Goal: Complete application form

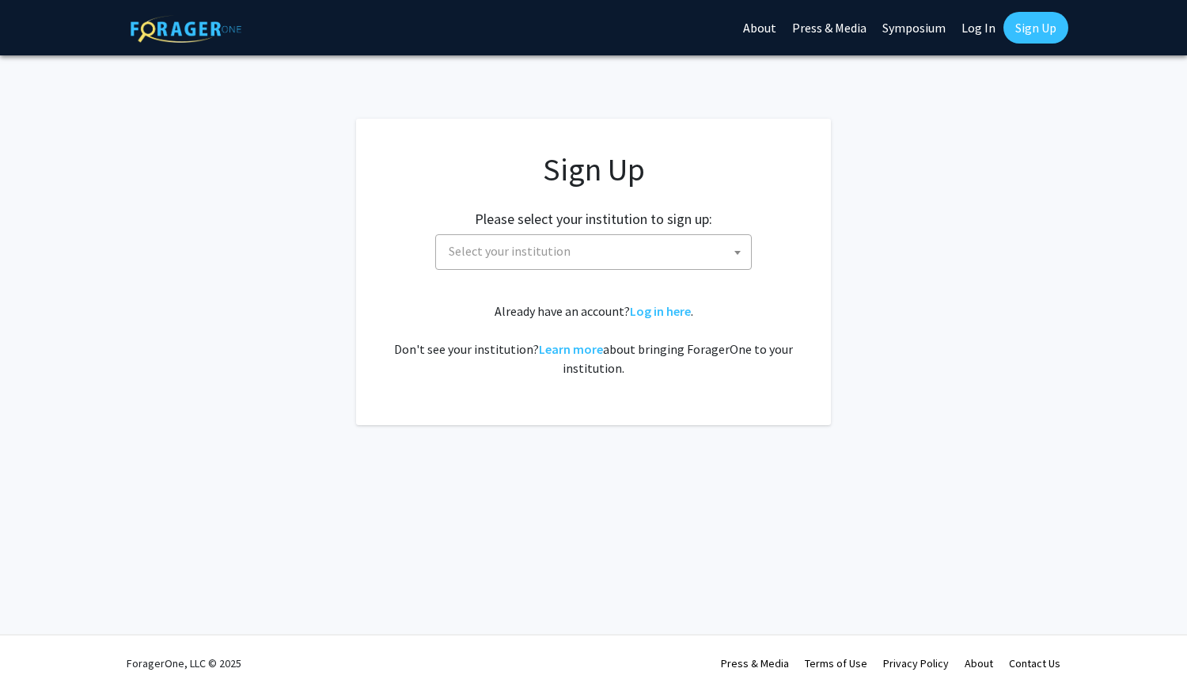
click at [689, 251] on span "Select your institution" at bounding box center [596, 251] width 309 height 32
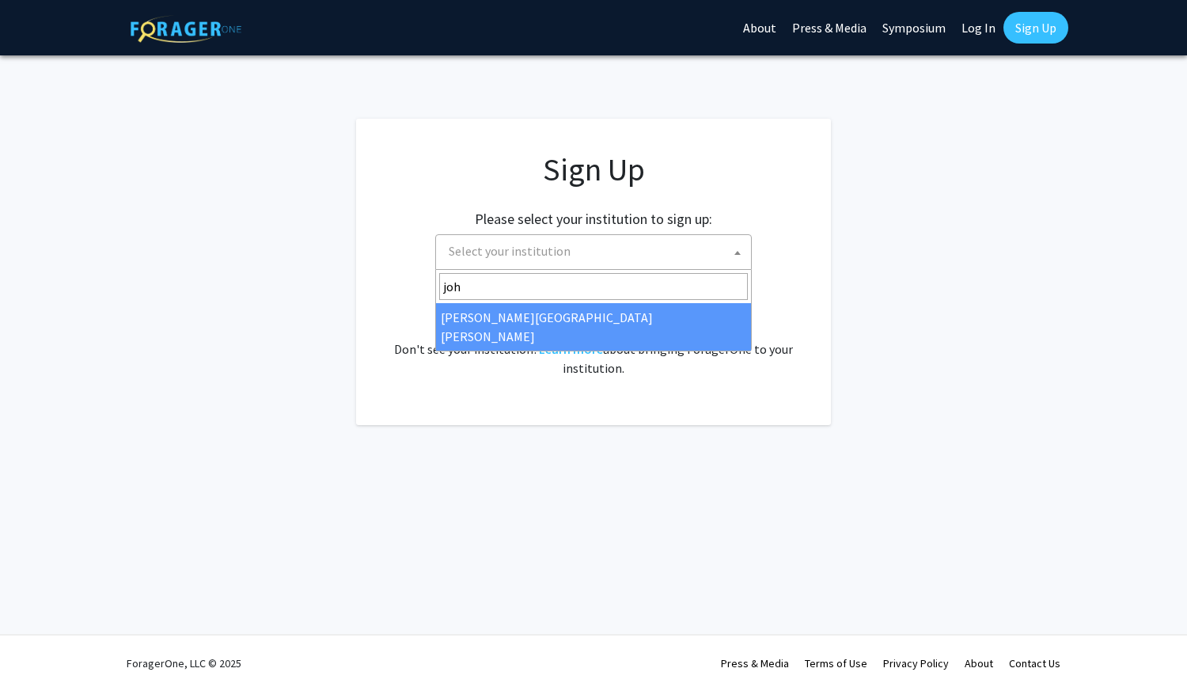
type input "john"
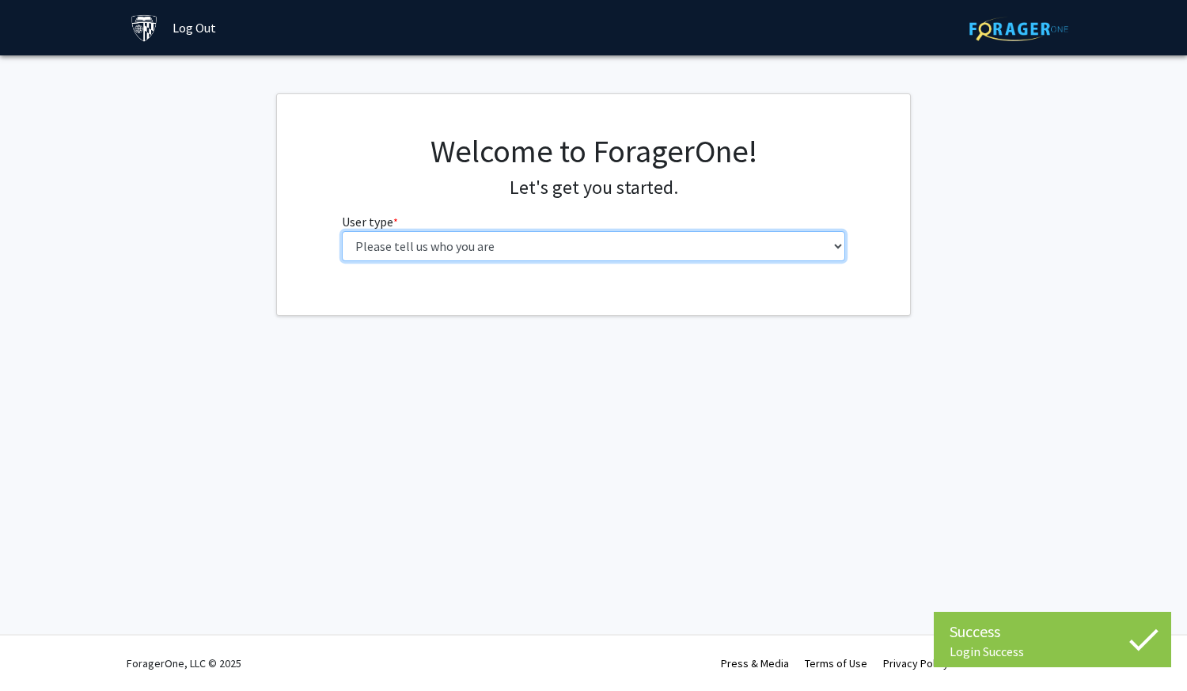
click at [655, 236] on select "Please tell us who you are Undergraduate Student Master's Student Doctoral Cand…" at bounding box center [594, 246] width 504 height 30
select select "2: masters"
click at [342, 231] on select "Please tell us who you are Undergraduate Student Master's Student Doctoral Cand…" at bounding box center [594, 246] width 504 height 30
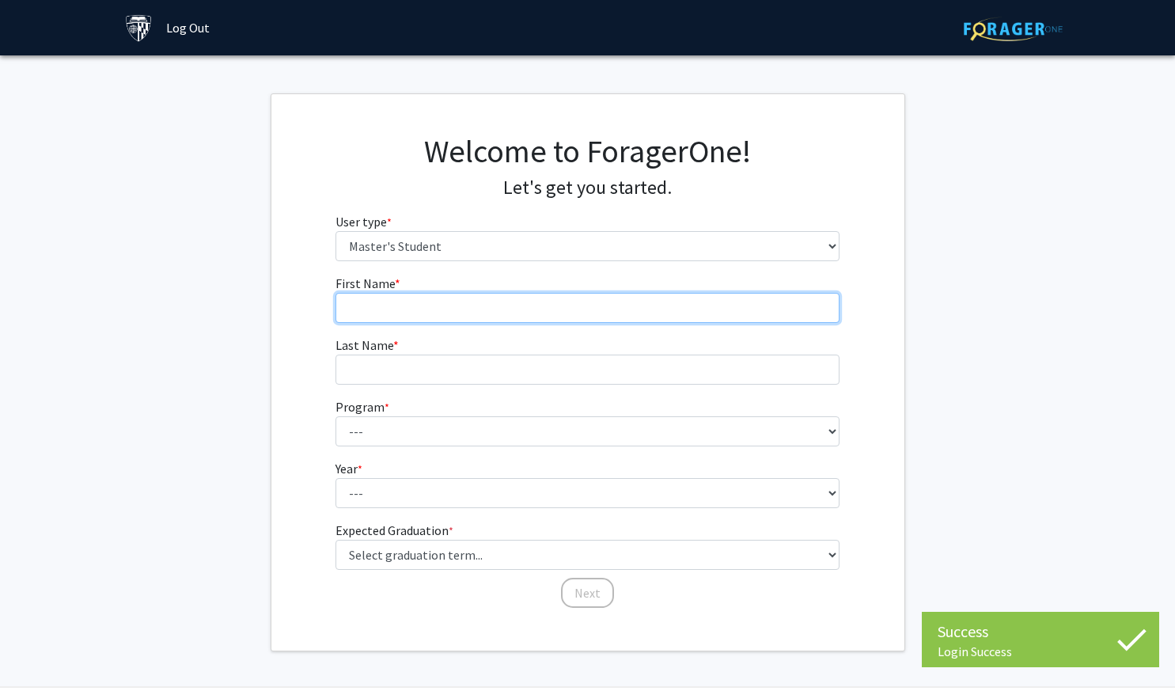
click at [594, 311] on input "First Name * required" at bounding box center [588, 308] width 504 height 30
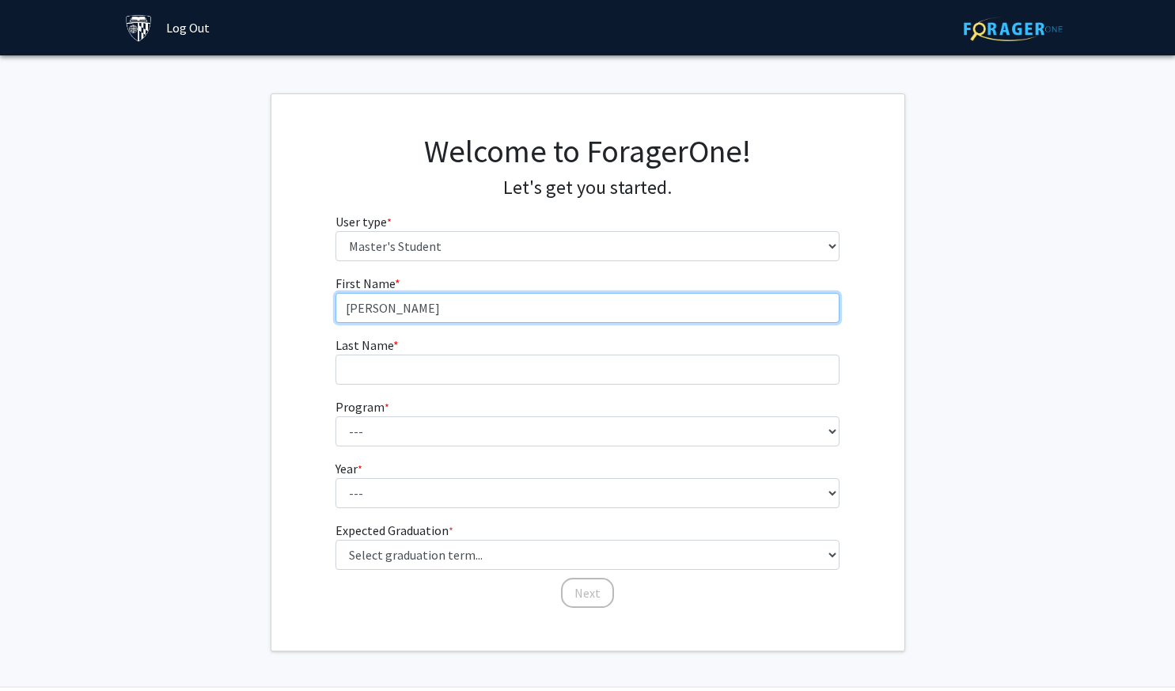
type input "[PERSON_NAME]"
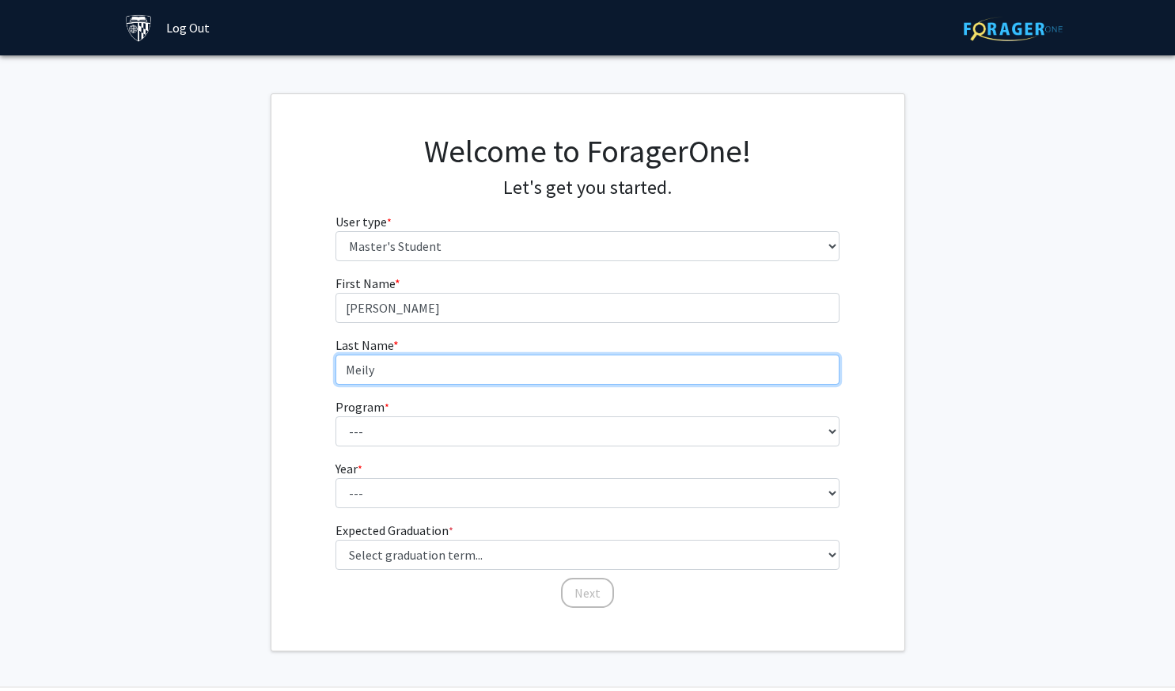
type input "Meily"
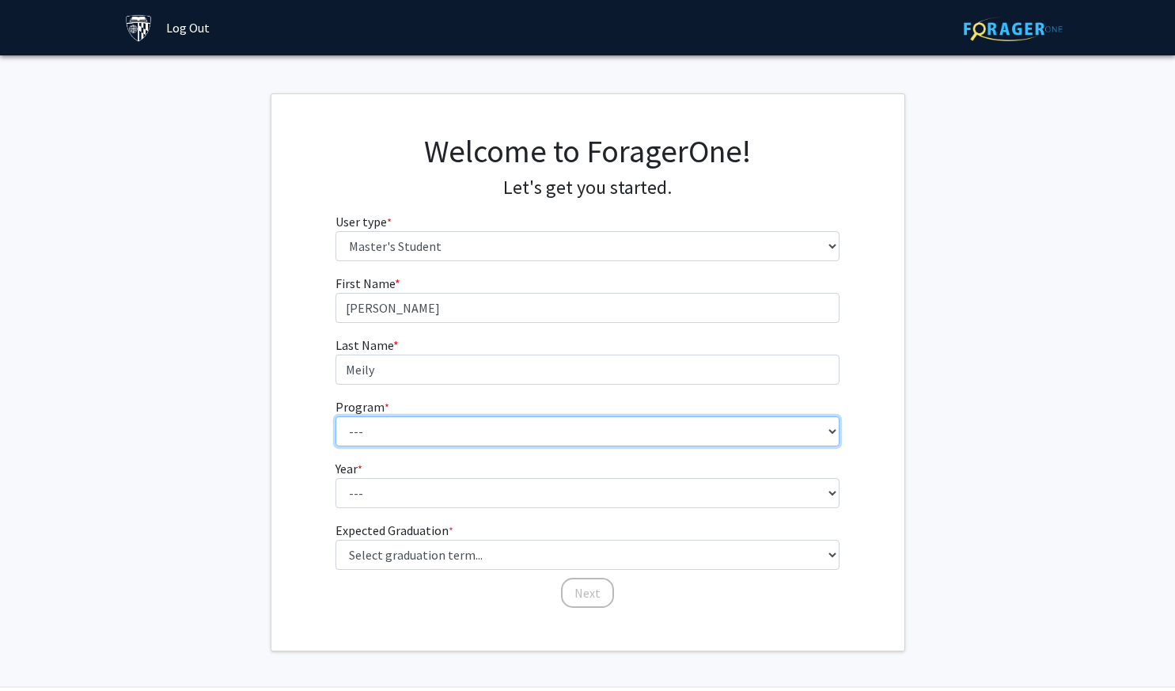
click at [600, 445] on select "--- Anatomy Education Applied and Computational Mathematics Applied Biomedical …" at bounding box center [588, 431] width 504 height 30
select select "73: 61"
click at [336, 416] on select "--- Anatomy Education Applied and Computational Mathematics Applied Biomedical …" at bounding box center [588, 431] width 504 height 30
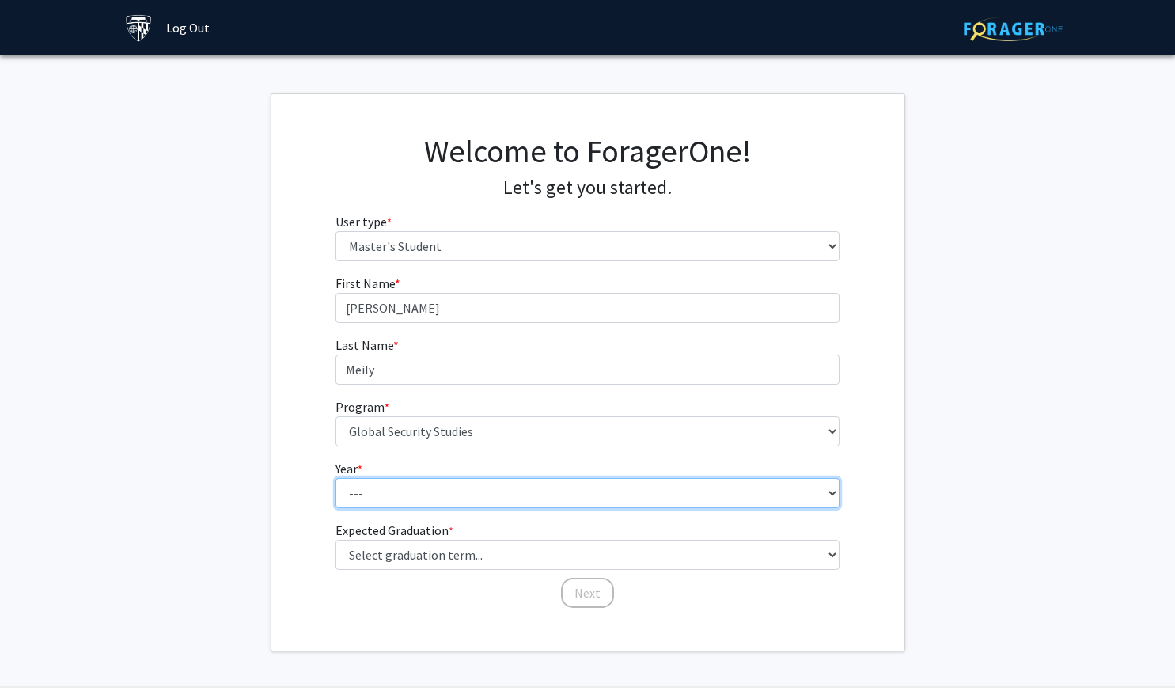
click at [563, 488] on select "--- First Year Second Year" at bounding box center [588, 493] width 504 height 30
select select "1: first_year"
click at [336, 478] on select "--- First Year Second Year" at bounding box center [588, 493] width 504 height 30
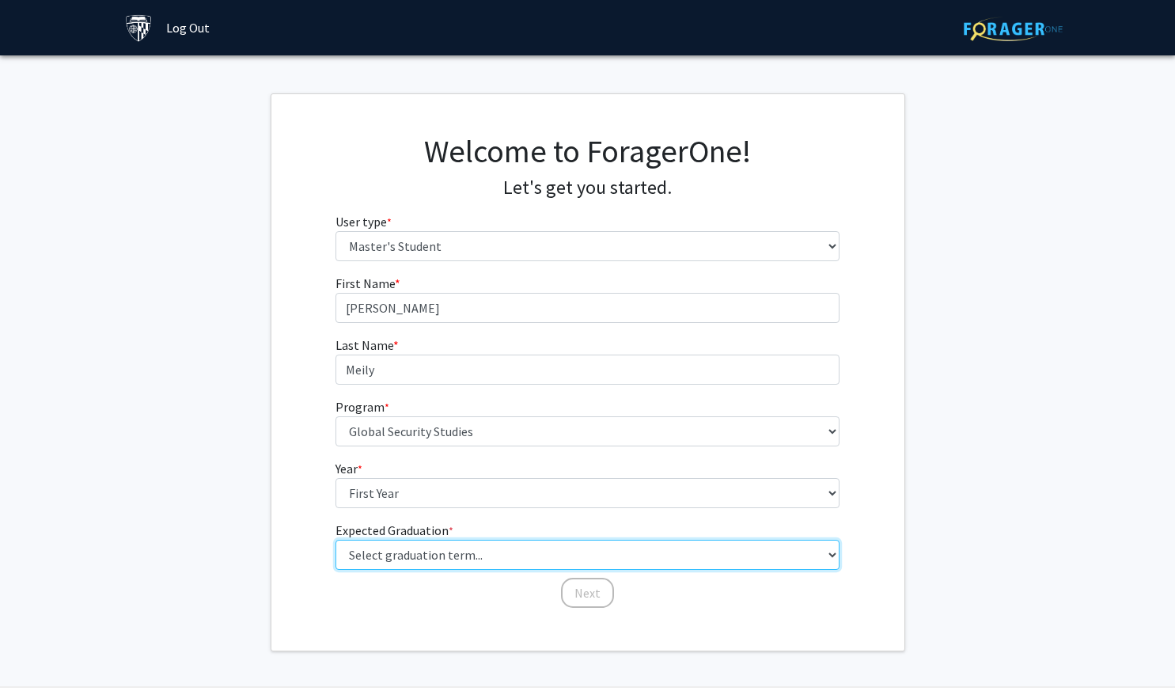
click at [520, 564] on select "Select graduation term... Spring 2025 Summer 2025 Fall 2025 Winter 2025 Spring …" at bounding box center [588, 555] width 504 height 30
select select "4: winter_2025"
click at [336, 540] on select "Select graduation term... Spring 2025 Summer 2025 Fall 2025 Winter 2025 Spring …" at bounding box center [588, 555] width 504 height 30
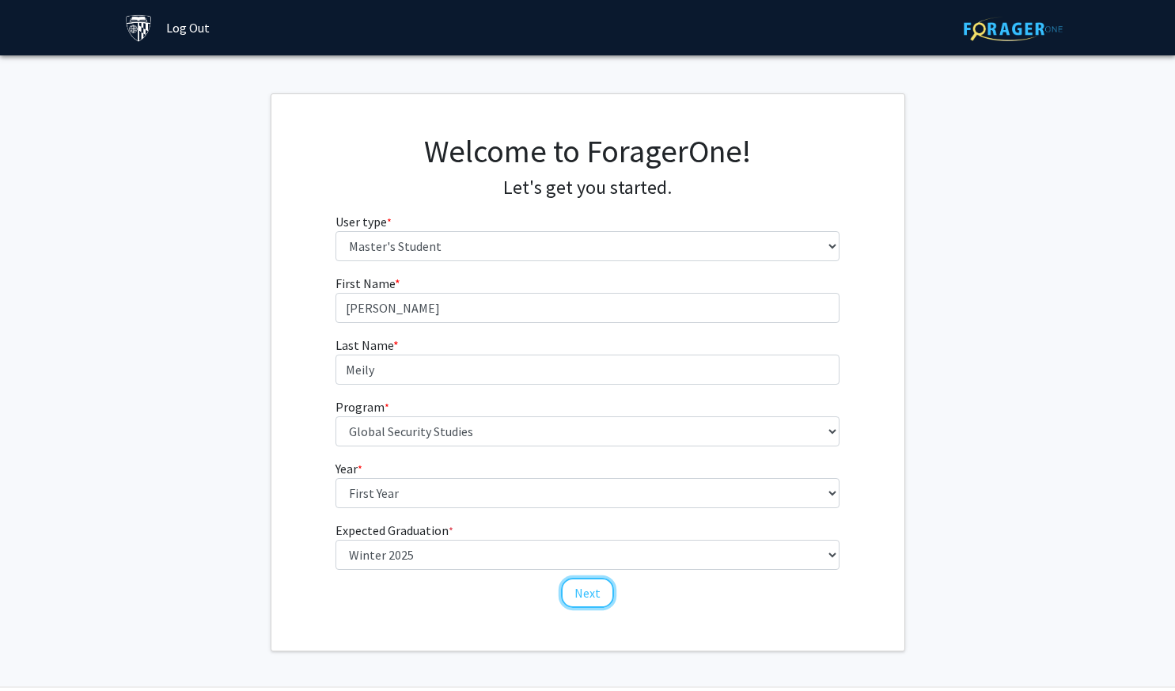
drag, startPoint x: 589, startPoint y: 588, endPoint x: 598, endPoint y: 578, distance: 13.5
click at [590, 588] on button "Next" at bounding box center [587, 593] width 53 height 30
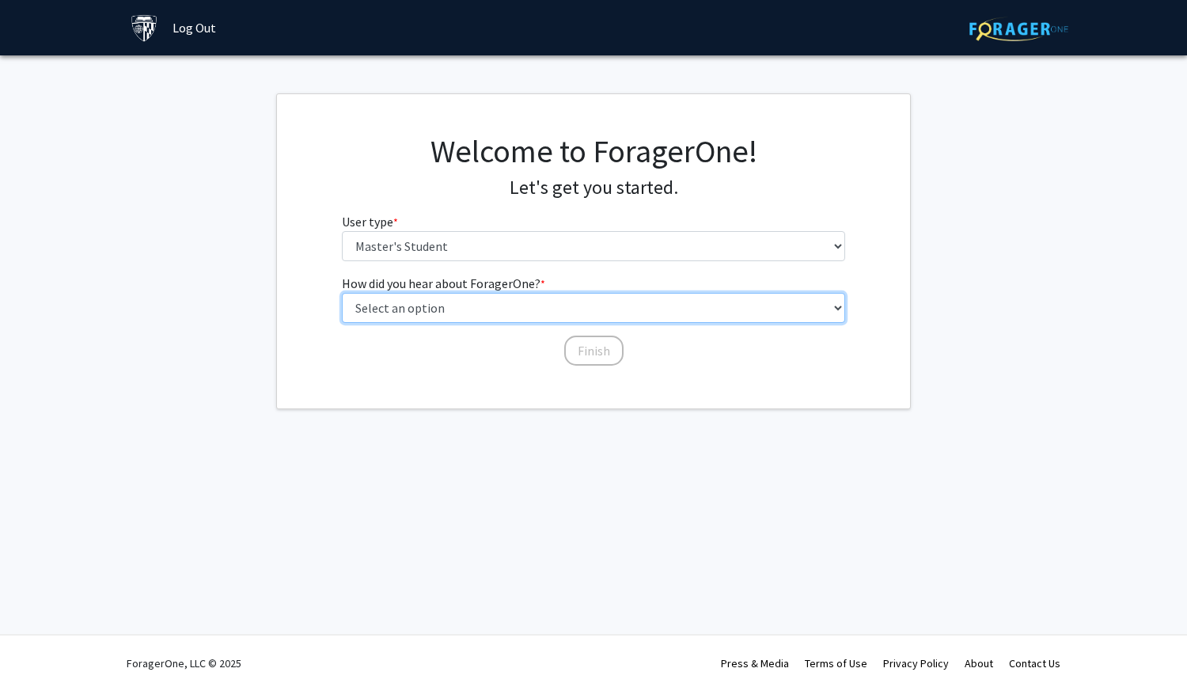
click at [499, 306] on select "Select an option Peer/student recommendation Faculty/staff recommendation Unive…" at bounding box center [594, 308] width 504 height 30
click at [342, 293] on select "Select an option Peer/student recommendation Faculty/staff recommendation Unive…" at bounding box center [594, 308] width 504 height 30
drag, startPoint x: 511, startPoint y: 306, endPoint x: 499, endPoint y: 309, distance: 13.1
click at [511, 306] on select "Select an option Peer/student recommendation Faculty/staff recommendation Unive…" at bounding box center [594, 308] width 504 height 30
select select "3: university_website"
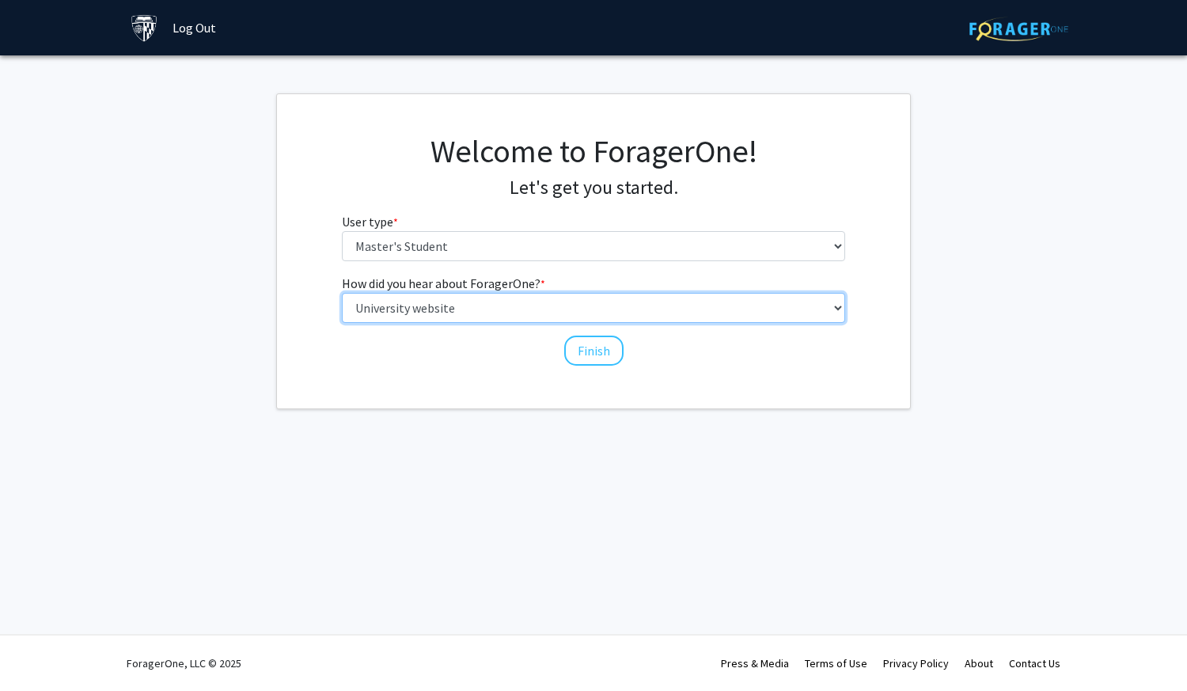
click at [342, 293] on select "Select an option Peer/student recommendation Faculty/staff recommendation Unive…" at bounding box center [594, 308] width 504 height 30
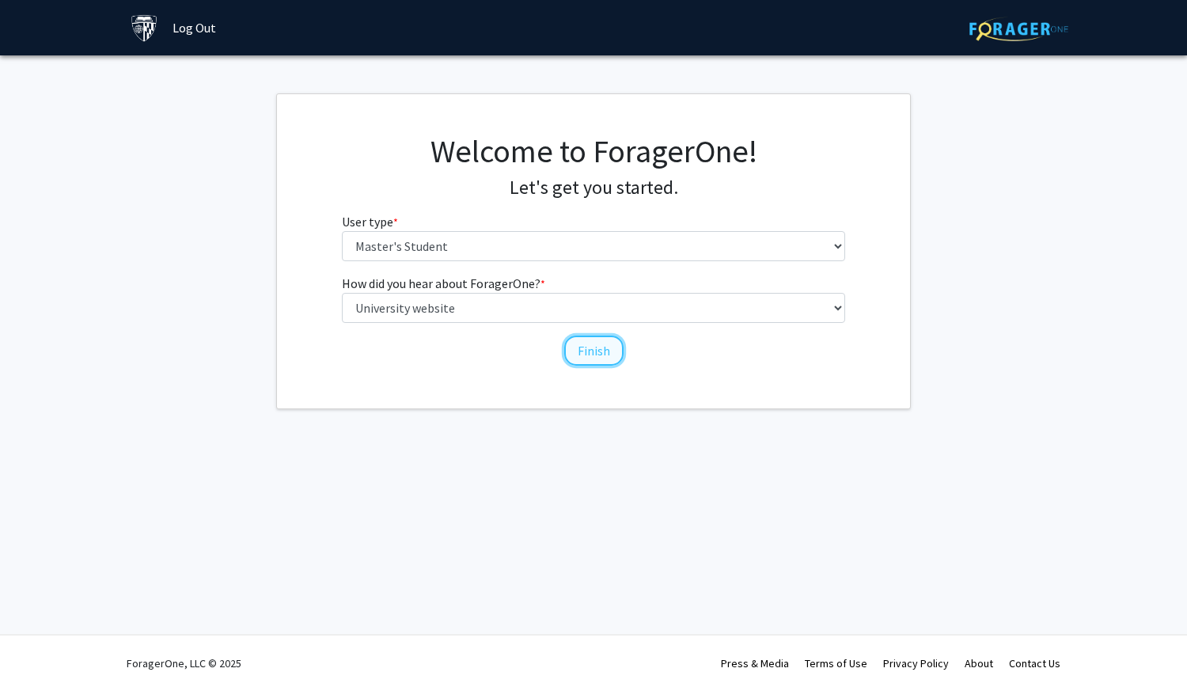
click at [575, 356] on button "Finish" at bounding box center [593, 351] width 59 height 30
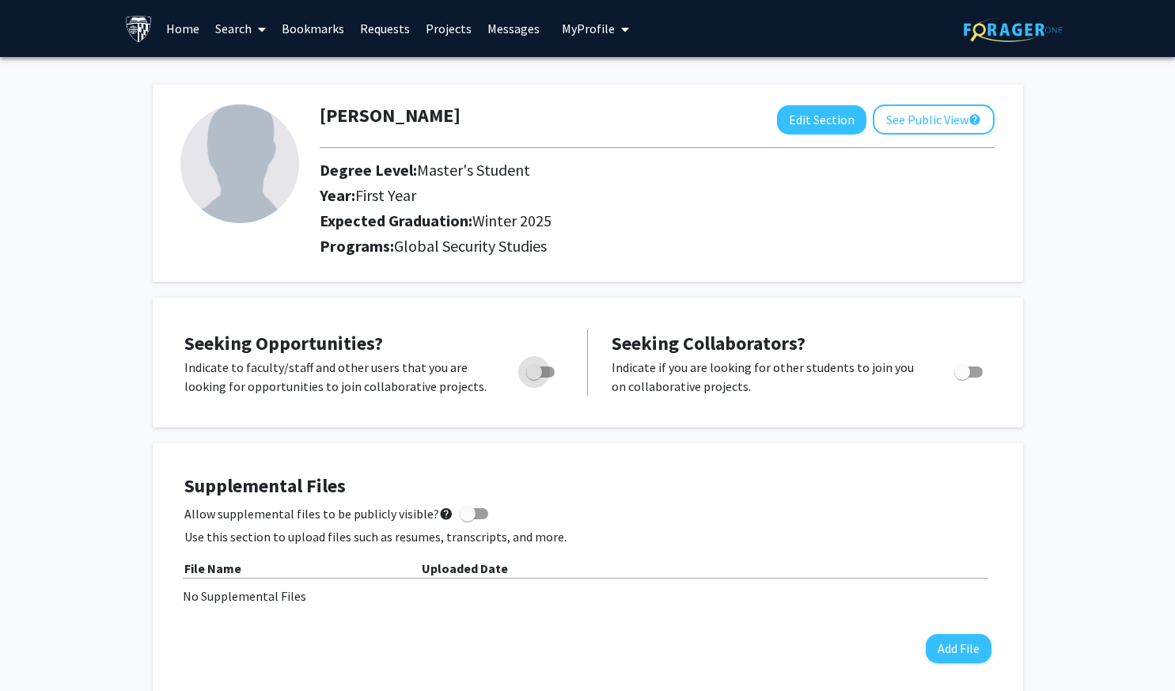
click at [541, 371] on span "Toggle" at bounding box center [534, 372] width 16 height 16
click at [534, 378] on input "Are you actively seeking opportunities?" at bounding box center [534, 378] width 1 height 1
checkbox input "true"
click at [974, 370] on span "Toggle" at bounding box center [969, 371] width 28 height 11
click at [963, 378] on input "Would you like to receive other student requests to work with you?" at bounding box center [962, 378] width 1 height 1
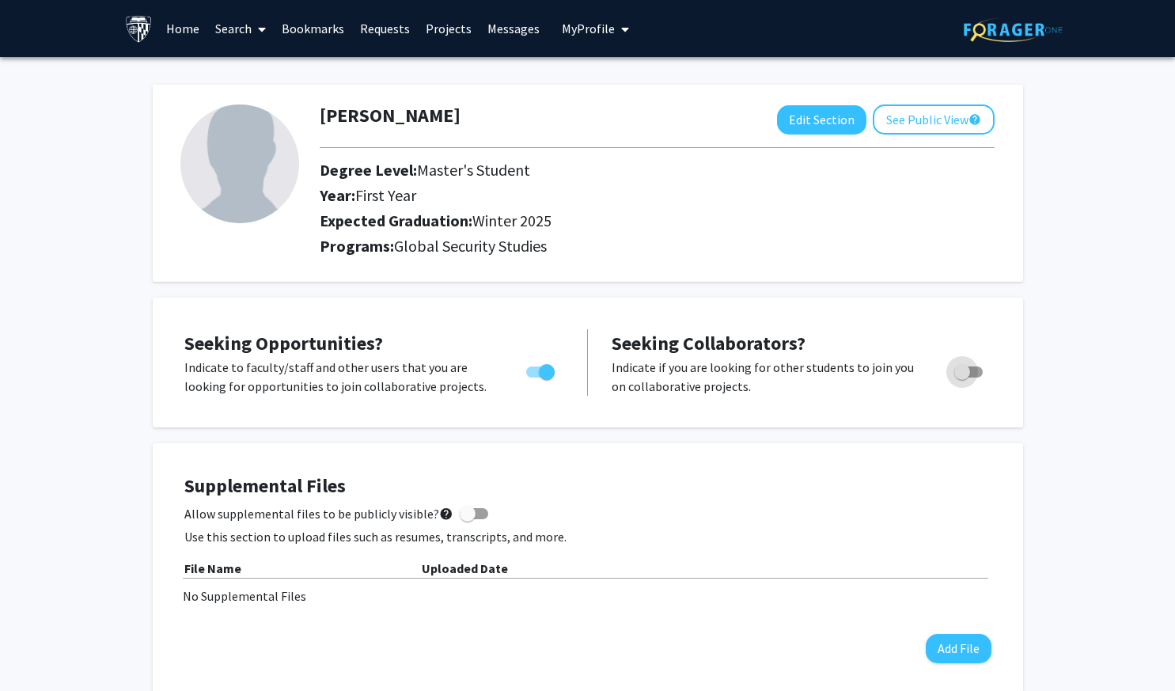
checkbox input "true"
